Goal: Use online tool/utility: Utilize a website feature to perform a specific function

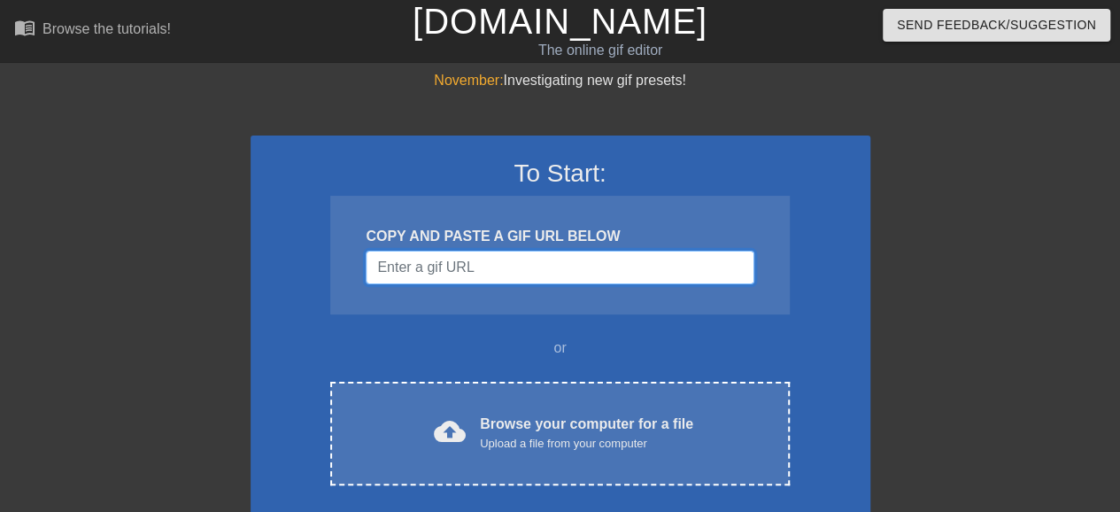
click at [453, 268] on input "Username" at bounding box center [560, 268] width 388 height 34
paste input "[URL][DOMAIN_NAME][PERSON_NAME][PERSON_NAME]"
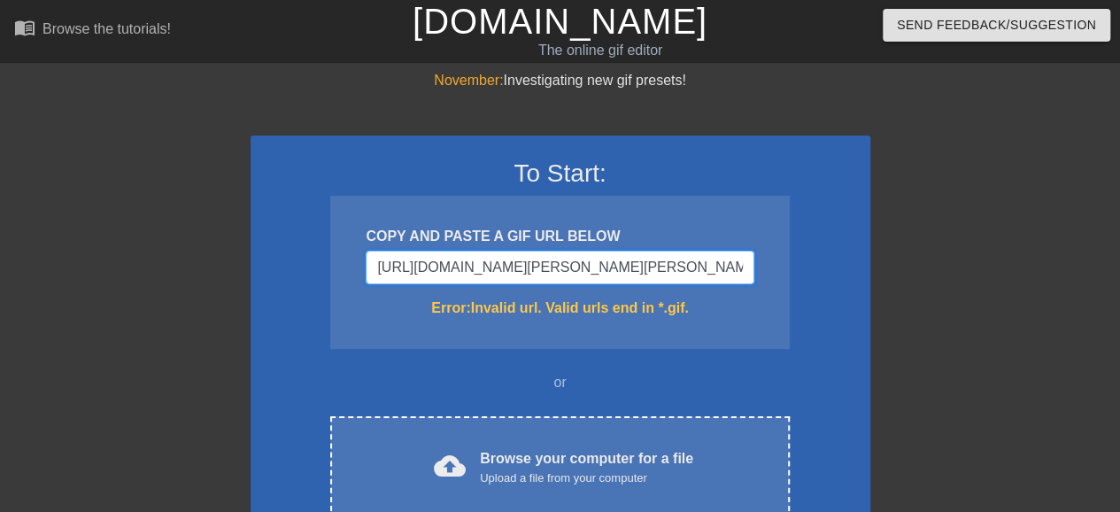
drag, startPoint x: 734, startPoint y: 264, endPoint x: 280, endPoint y: 281, distance: 454.5
click at [280, 281] on div "To Start: COPY AND PASTE A GIF URL BELOW [URL][DOMAIN_NAME][PERSON_NAME][PERSON…" at bounding box center [561, 370] width 620 height 471
type input "4"
click at [483, 273] on input "4" at bounding box center [560, 268] width 388 height 34
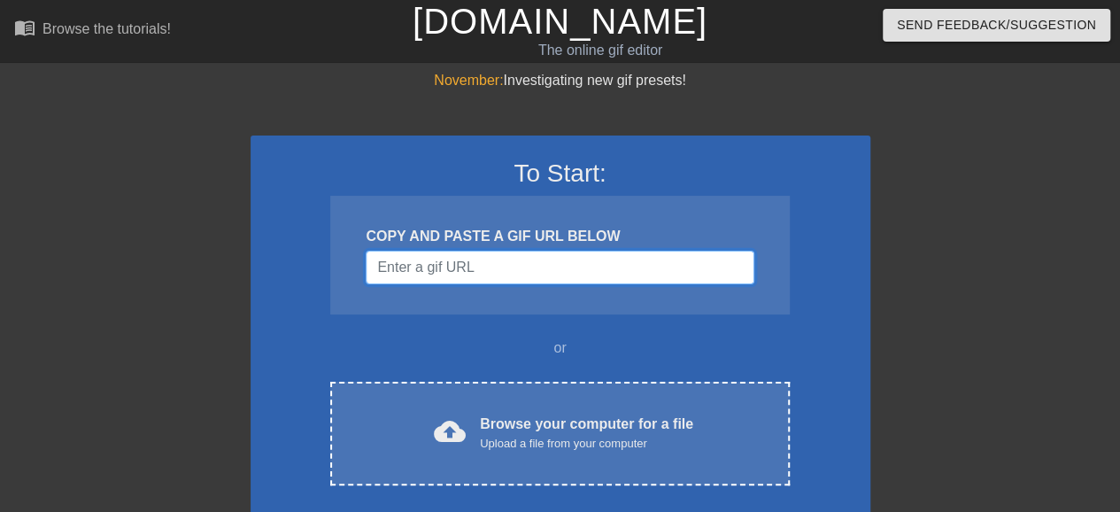
paste input "Username"
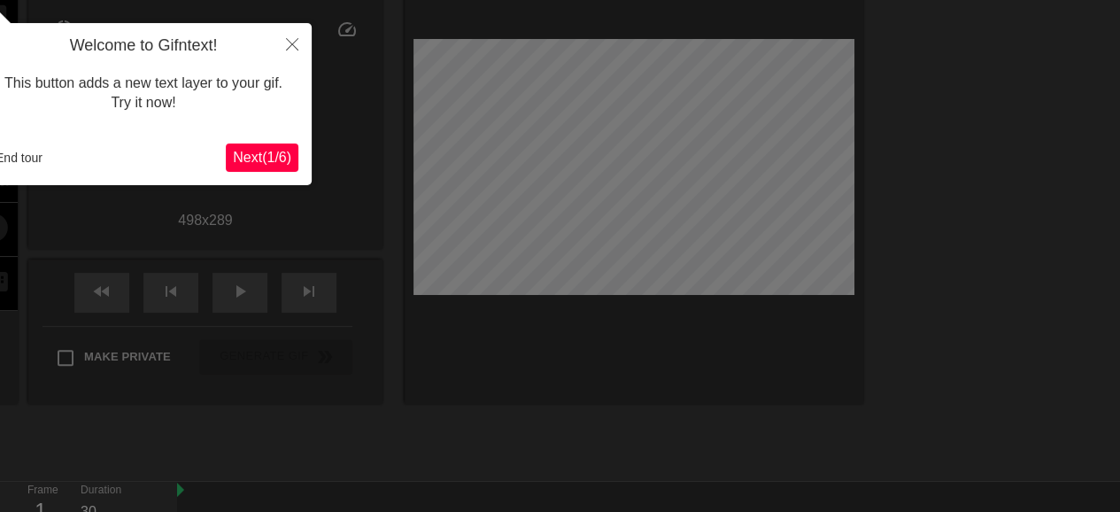
scroll to position [43, 0]
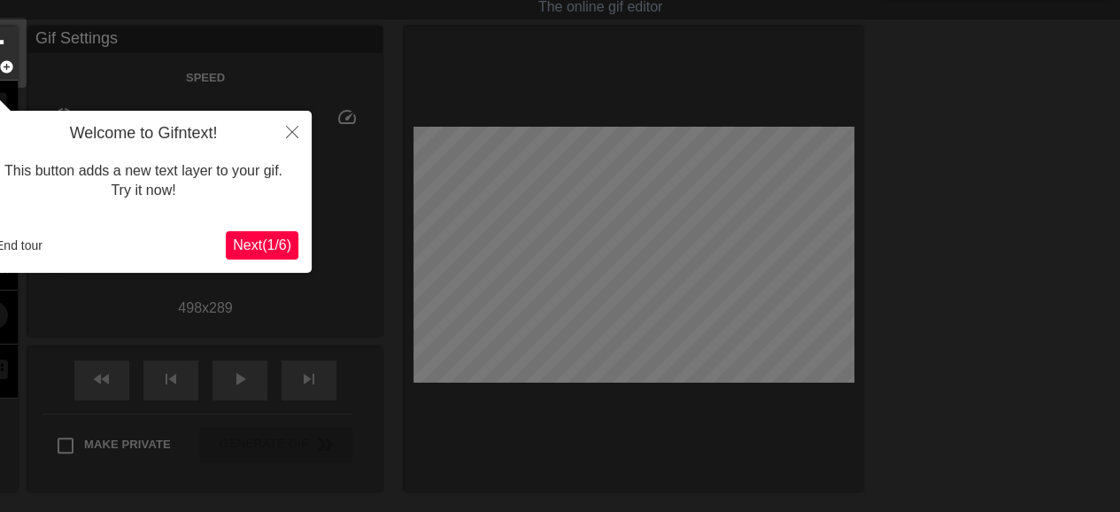
click at [260, 229] on div "Welcome to Gifntext! This button adds a new text layer to your gif. Try it now!…" at bounding box center [143, 192] width 336 height 162
click at [259, 245] on span "Next ( 1 / 6 )" at bounding box center [262, 244] width 58 height 15
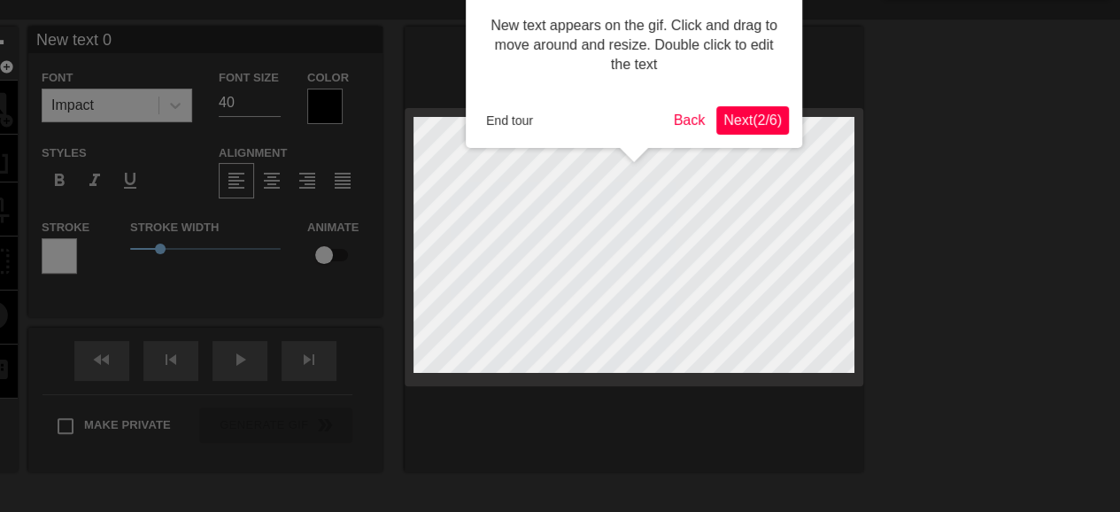
scroll to position [0, 0]
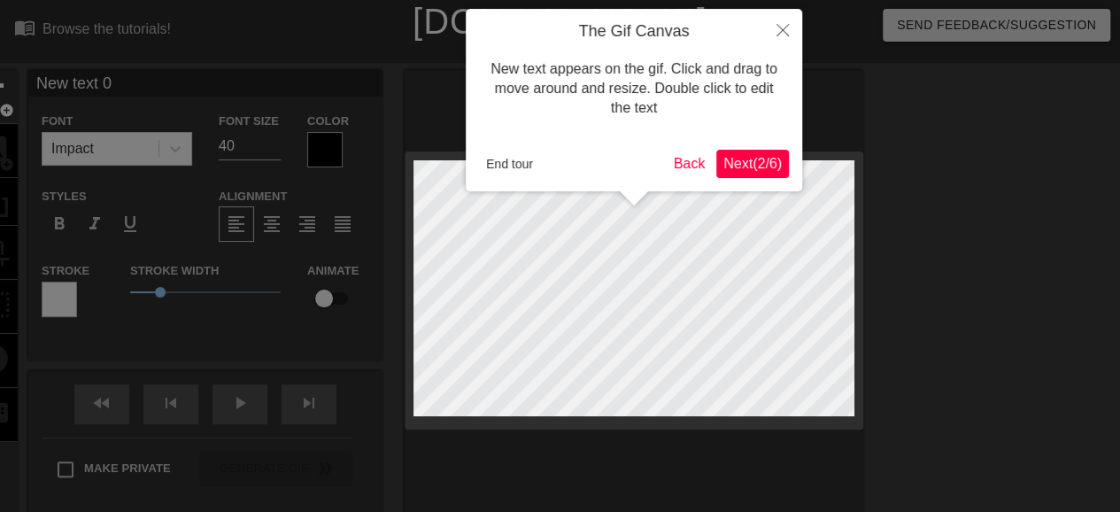
click at [259, 245] on div at bounding box center [560, 359] width 1120 height 719
click at [772, 33] on button "Close" at bounding box center [782, 29] width 39 height 41
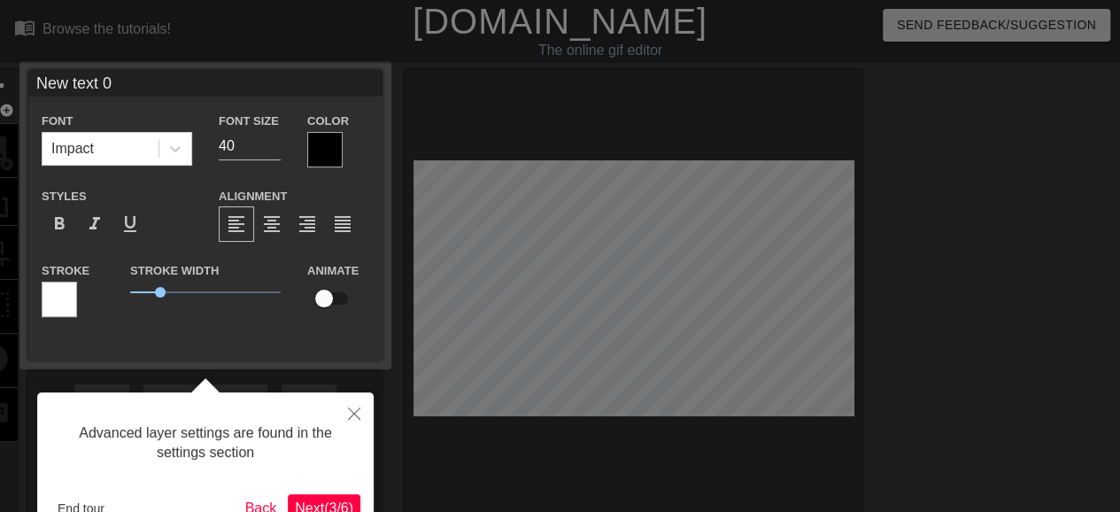
scroll to position [43, 0]
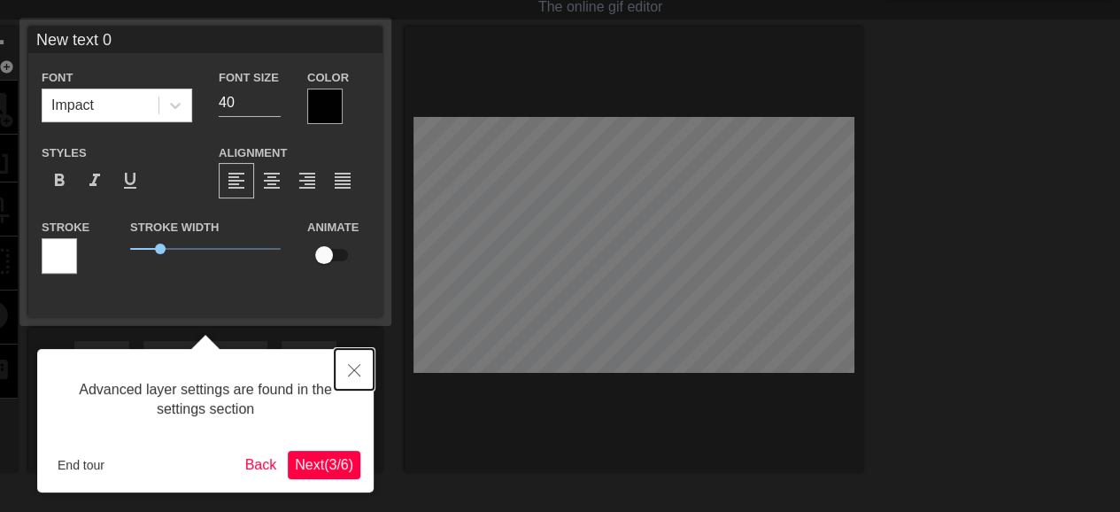
click at [349, 379] on button "Close" at bounding box center [354, 369] width 39 height 41
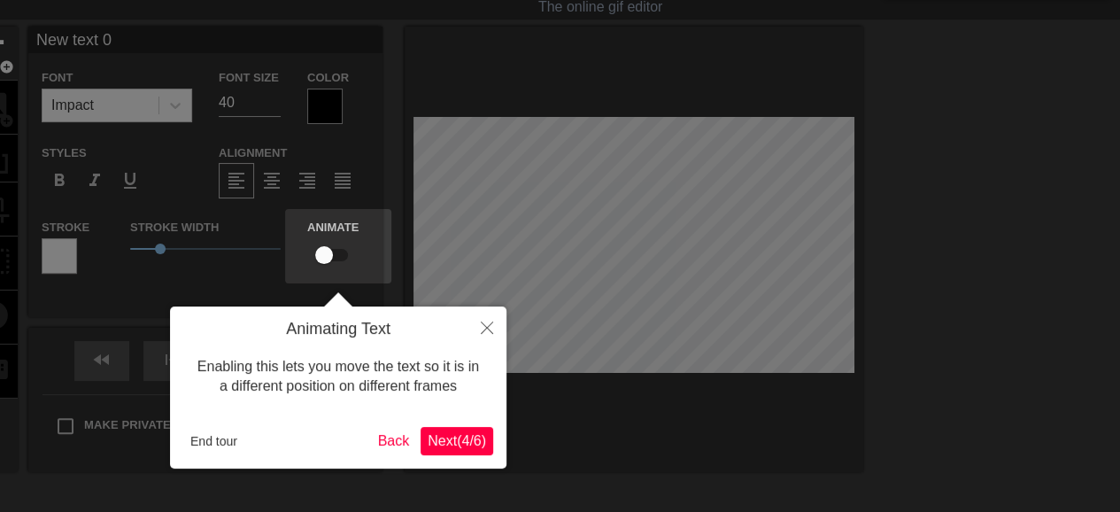
scroll to position [0, 0]
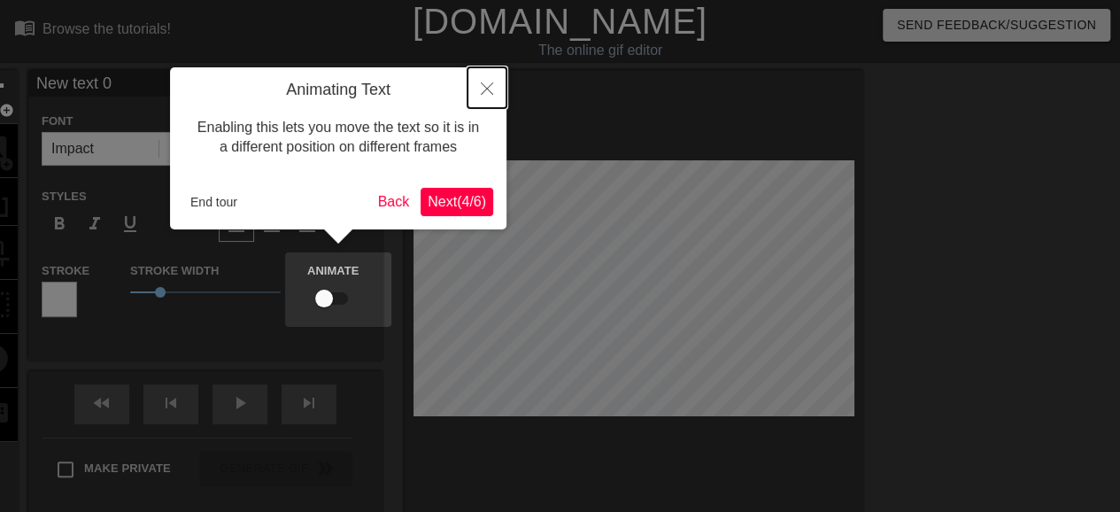
click at [480, 89] on button "Close" at bounding box center [487, 87] width 39 height 41
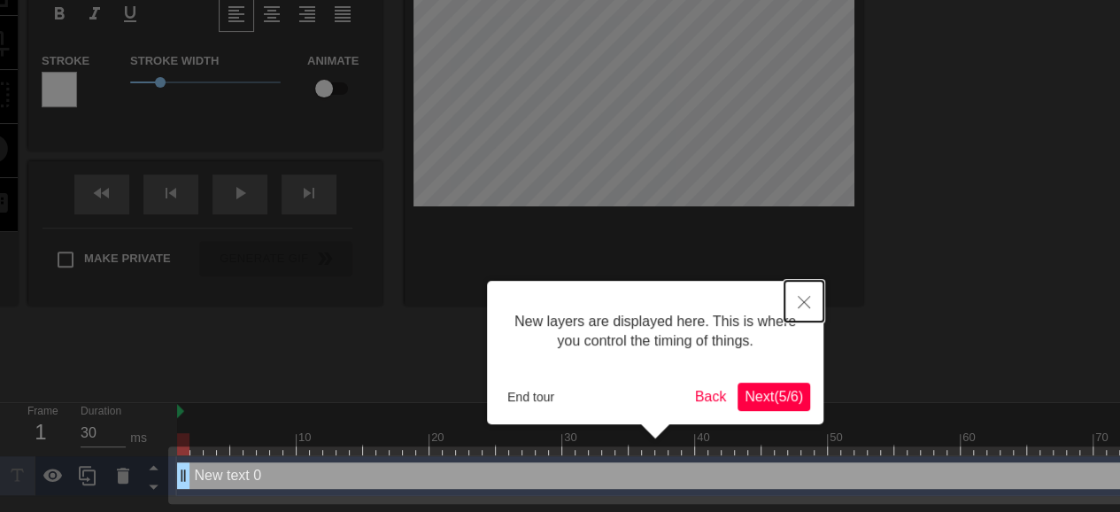
click at [798, 305] on icon "Close" at bounding box center [804, 302] width 12 height 12
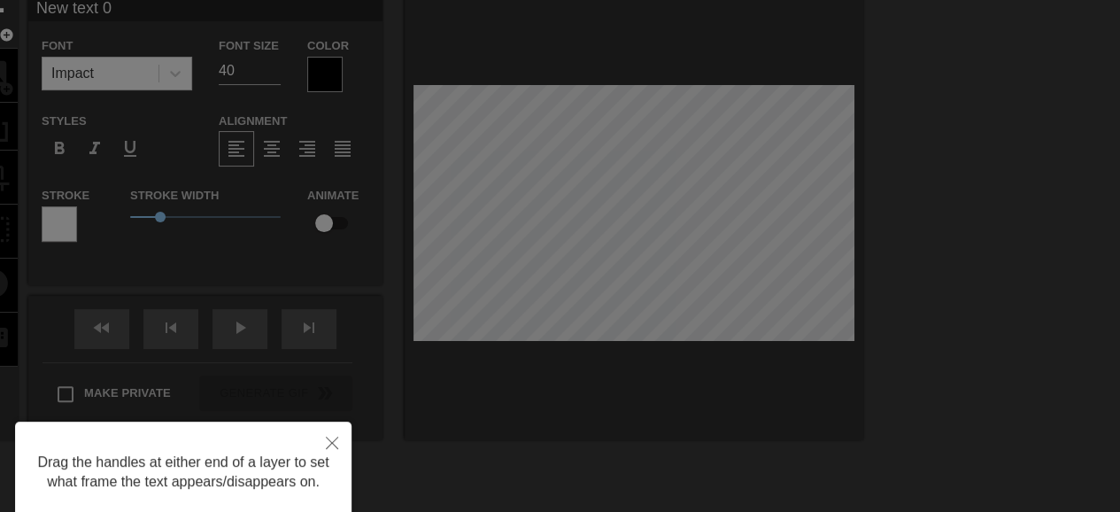
scroll to position [177, 0]
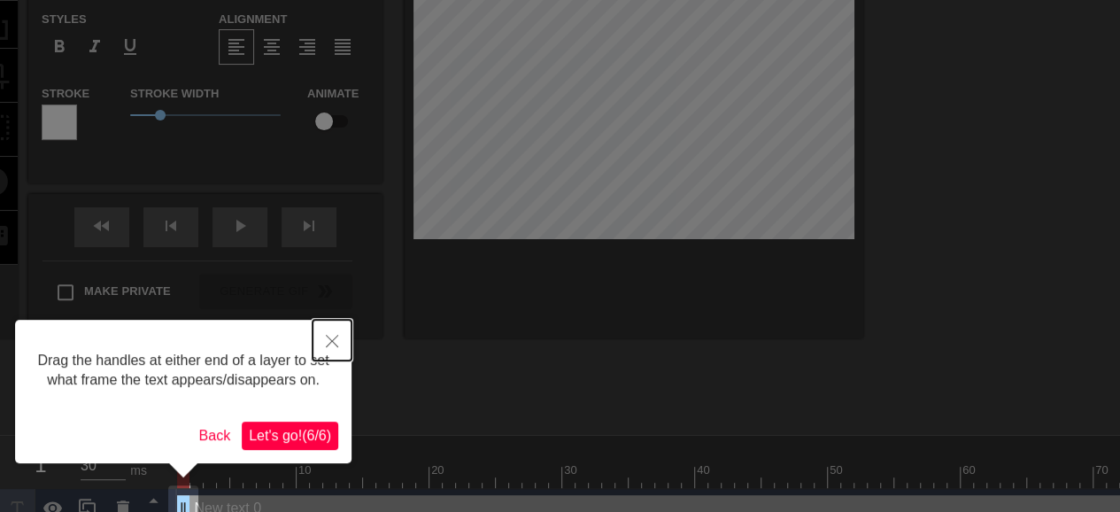
click at [340, 335] on button "Close" at bounding box center [332, 340] width 39 height 41
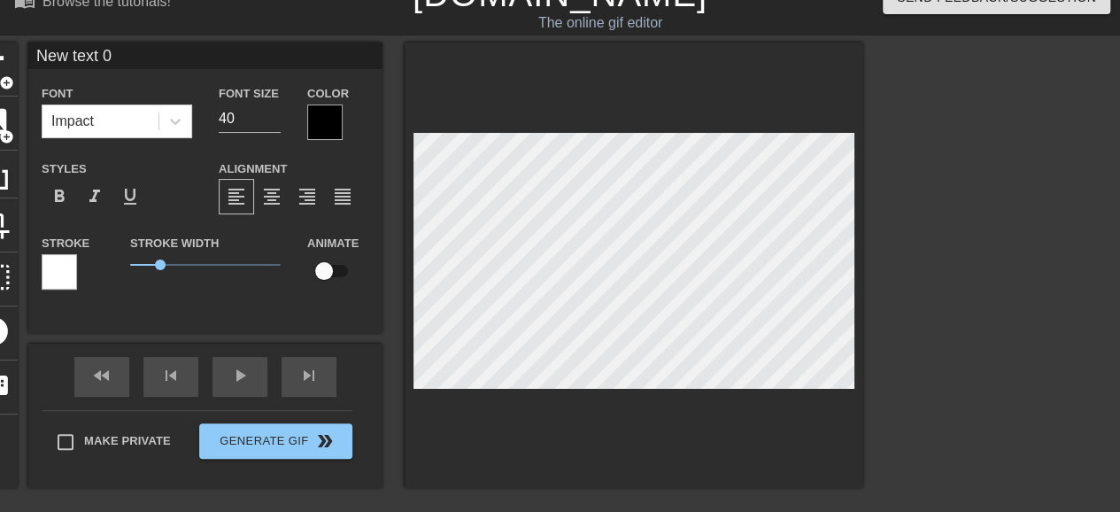
scroll to position [0, 0]
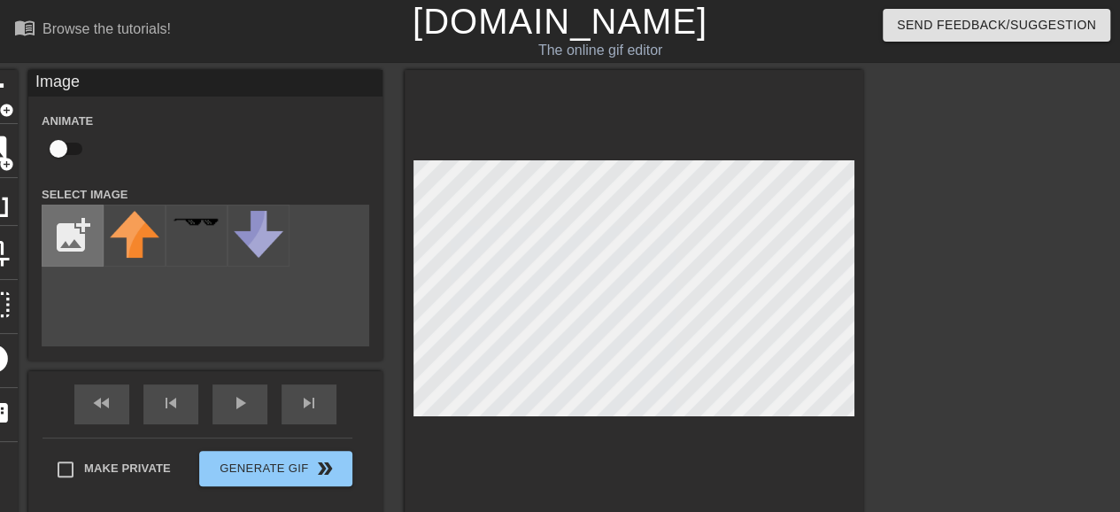
click at [89, 232] on input "file" at bounding box center [73, 235] width 60 height 60
type input "C:\fakepath\Screenshot [DATE] 083454.png"
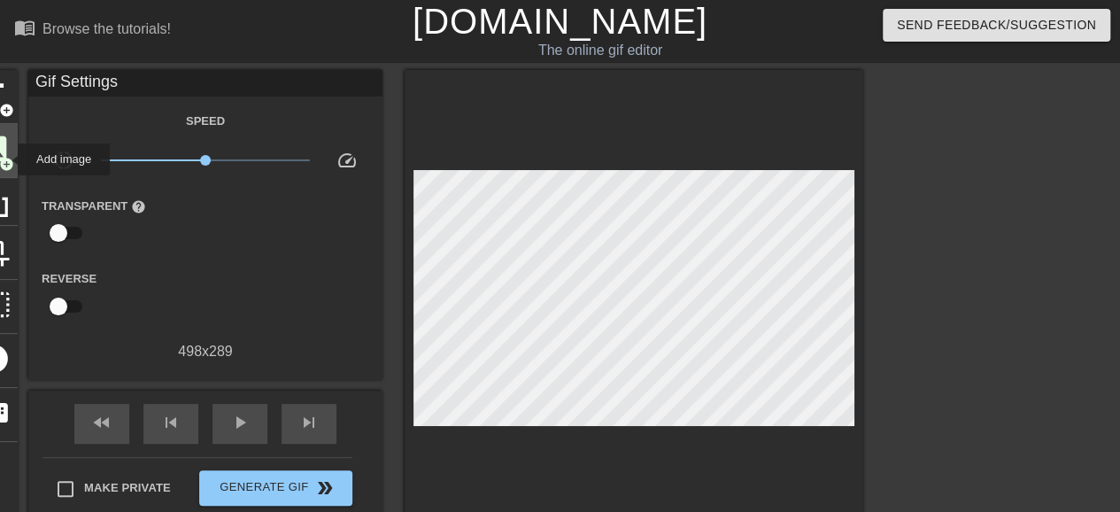
click at [6, 159] on span "add_circle" at bounding box center [6, 164] width 15 height 15
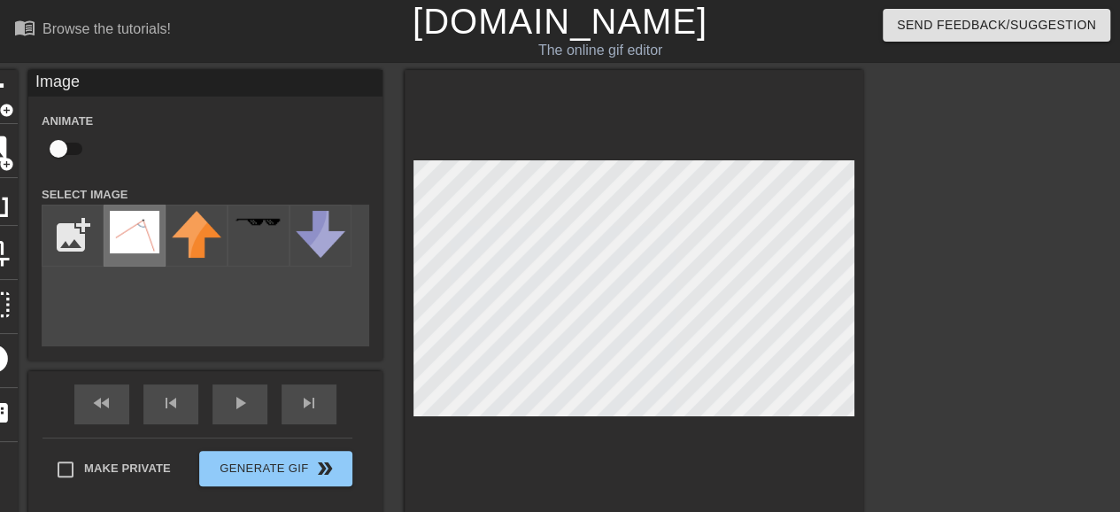
click at [142, 243] on img at bounding box center [135, 232] width 50 height 43
click at [416, 111] on div at bounding box center [634, 292] width 459 height 445
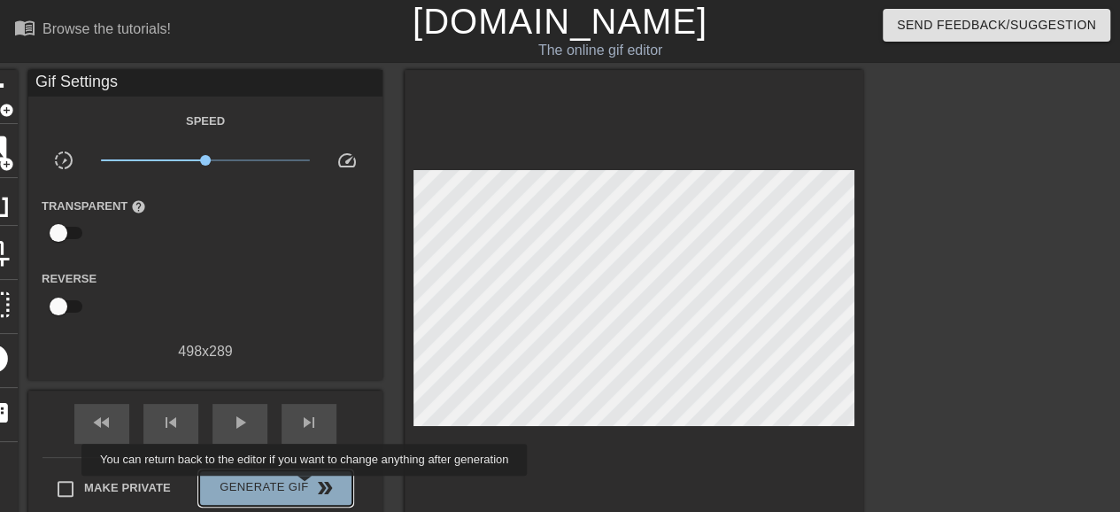
click at [306, 488] on span "Generate Gif double_arrow" at bounding box center [275, 487] width 139 height 21
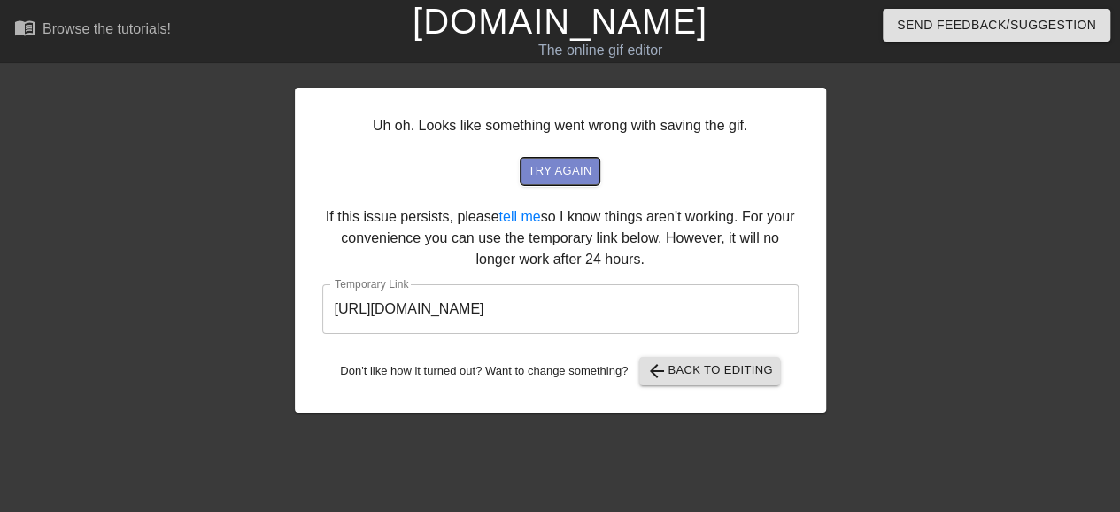
click at [579, 174] on span "try again" at bounding box center [560, 171] width 64 height 20
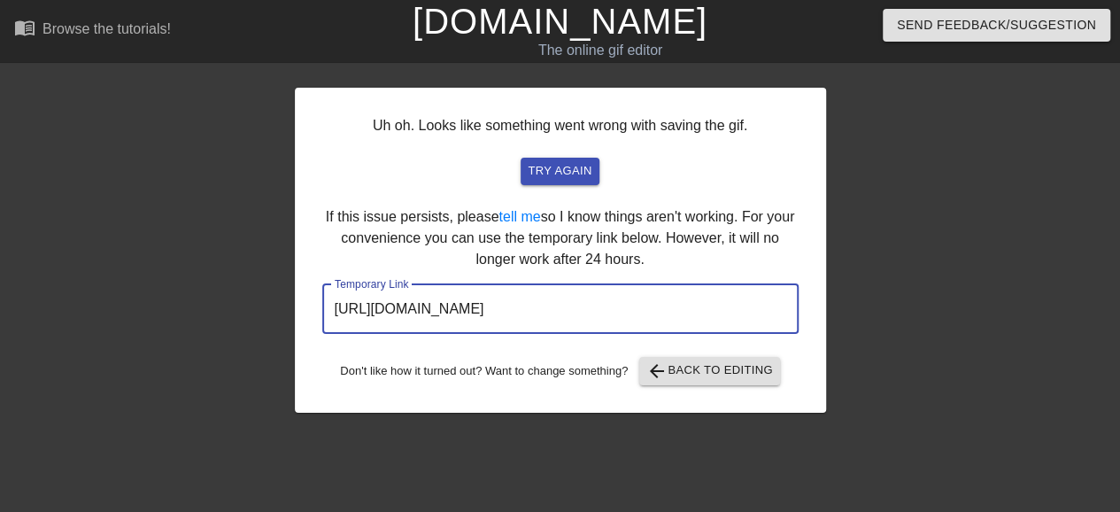
drag, startPoint x: 701, startPoint y: 305, endPoint x: 280, endPoint y: 315, distance: 421.6
click at [280, 313] on div "Uh oh. Looks like something went wrong with saving the gif. try again If this i…" at bounding box center [560, 335] width 1120 height 531
